Goal: Complete application form: Complete application form

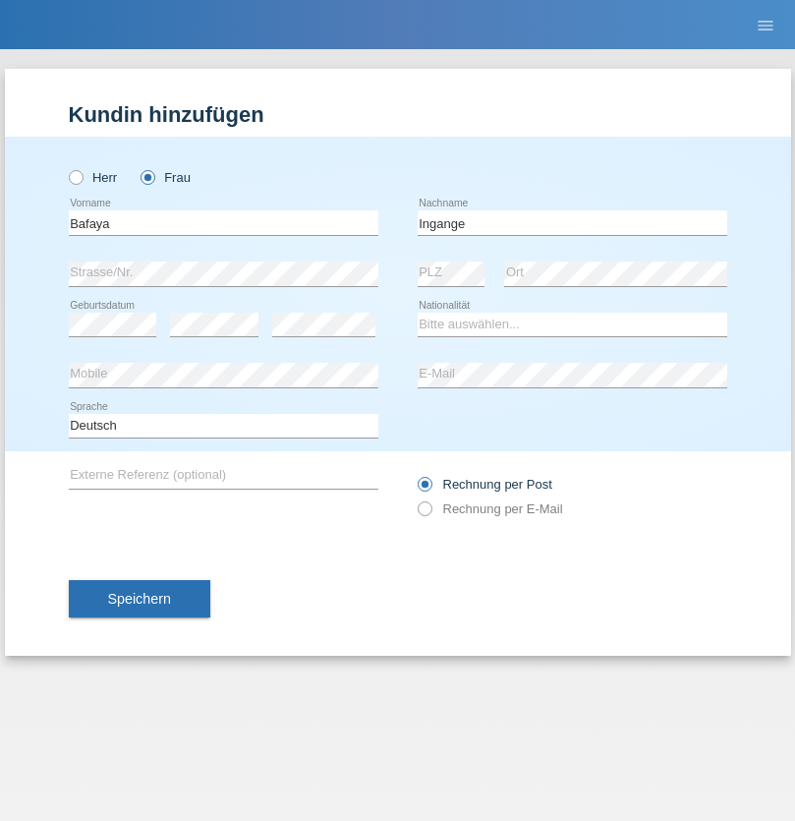
type input "Ingange"
select select "CH"
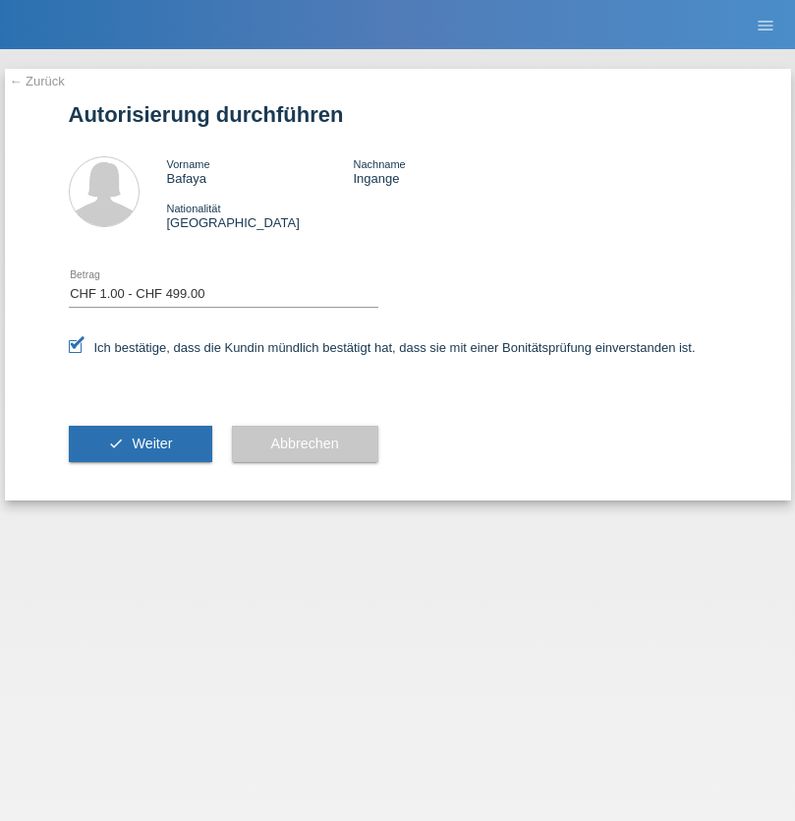
select select "1"
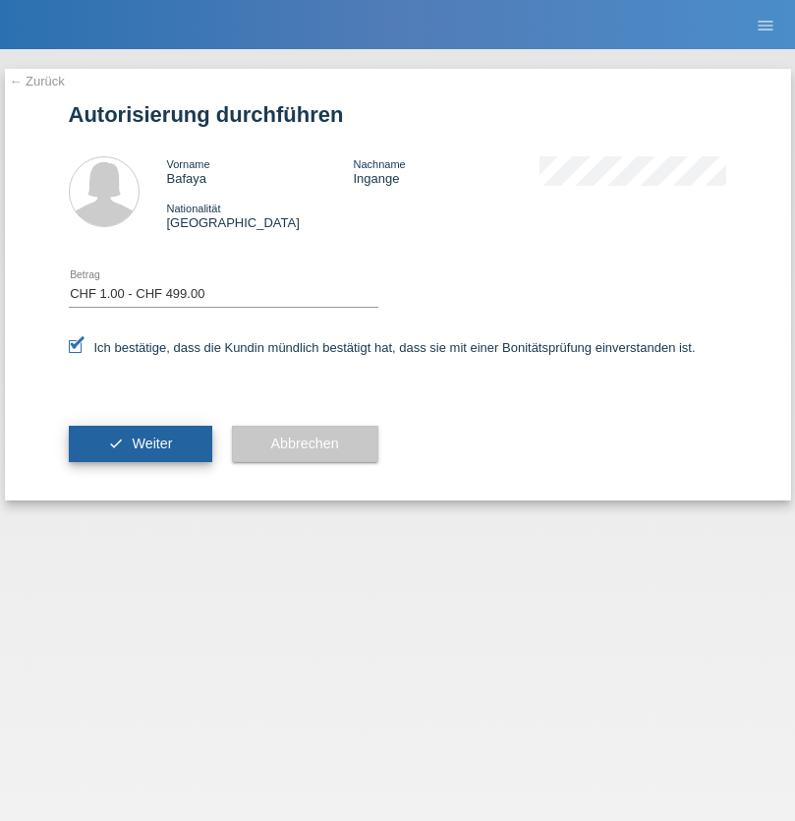
click at [140, 443] on span "Weiter" at bounding box center [152, 444] width 40 height 16
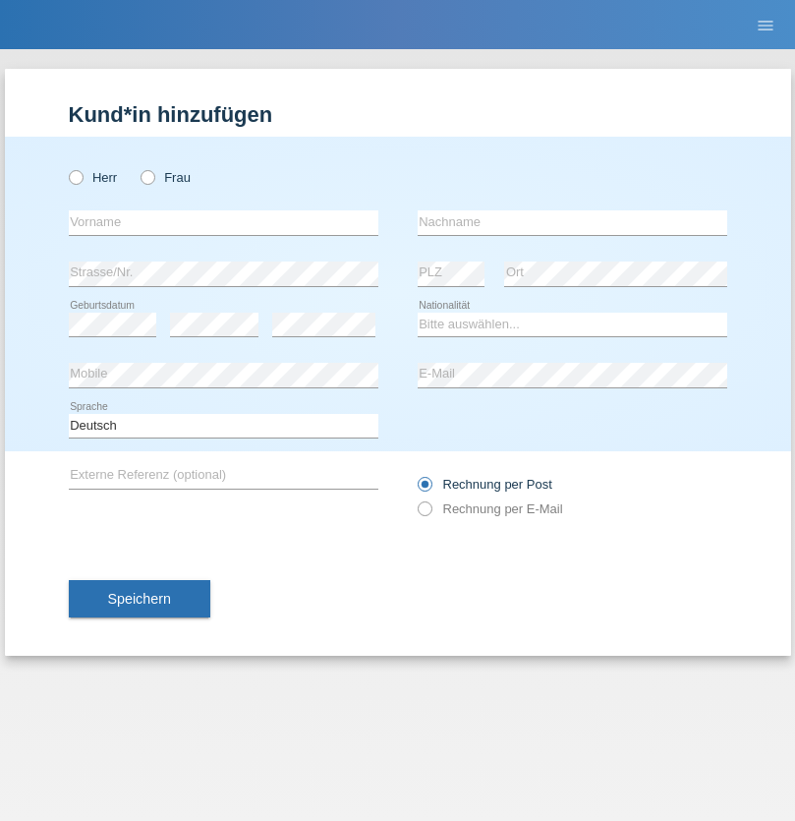
radio input "true"
click at [223, 222] on input "text" at bounding box center [224, 222] width 310 height 25
type input "Hamza"
click at [572, 222] on input "text" at bounding box center [573, 222] width 310 height 25
type input "Bejaoui"
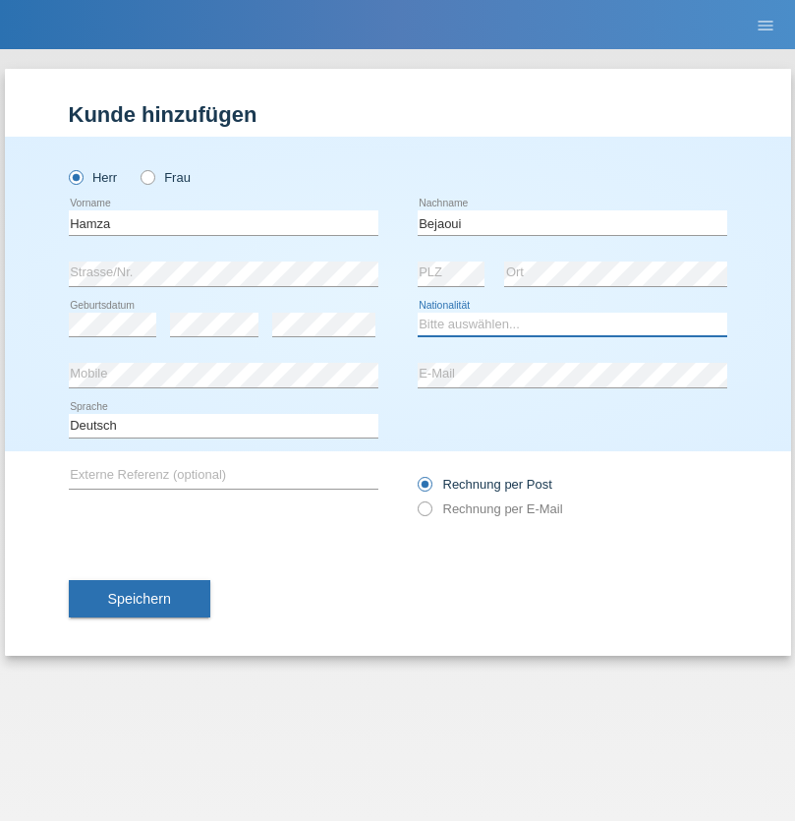
select select "CH"
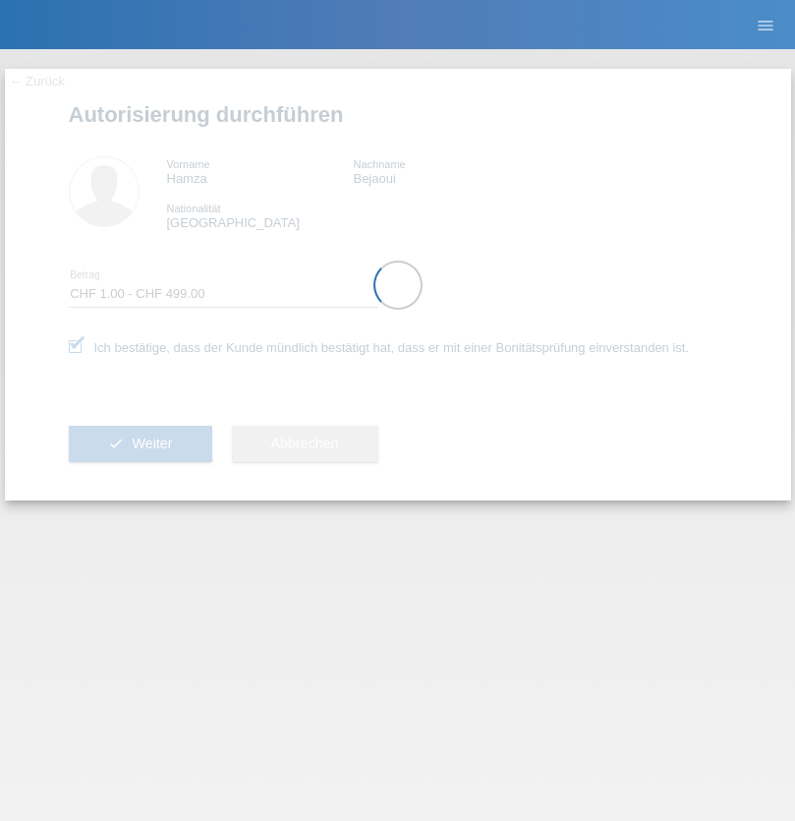
select select "1"
